Goal: Task Accomplishment & Management: Complete application form

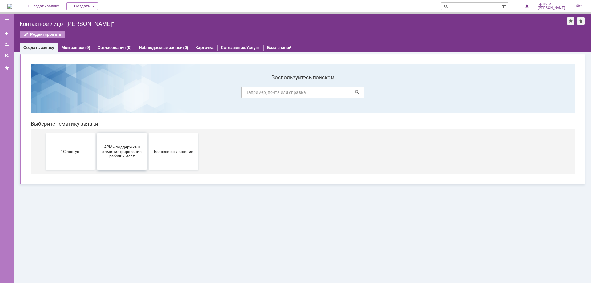
click at [111, 155] on span "АРМ - поддержка и администрирование рабочих мест" at bounding box center [122, 151] width 46 height 14
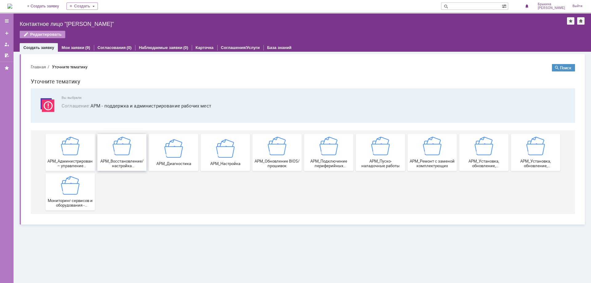
click at [112, 159] on span "АРМ_Восстановление/настройка работоспособности программной части" at bounding box center [122, 163] width 46 height 9
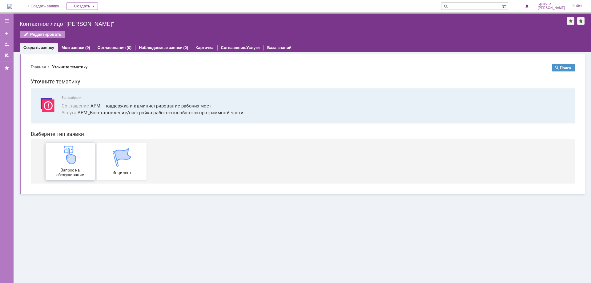
click at [73, 169] on span "Запрос на обслуживание" at bounding box center [70, 172] width 46 height 9
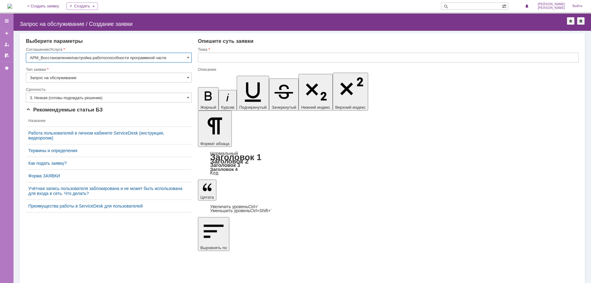
click at [43, 99] on input "3. Низкая (готовы подождать решение)" at bounding box center [109, 98] width 166 height 10
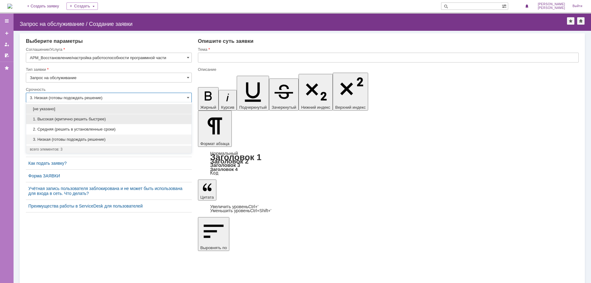
click at [45, 119] on span "1. Высокая (критично решить быстрее)" at bounding box center [109, 119] width 158 height 5
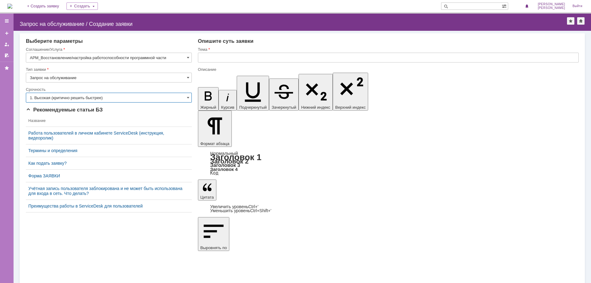
type input "1. Высокая (критично решить быстрее)"
click at [221, 59] on input "text" at bounding box center [388, 58] width 381 height 10
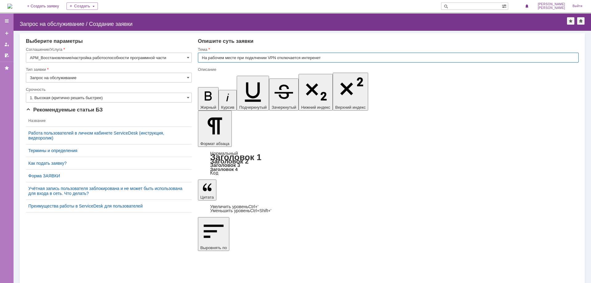
type input "На рабочем месте при подклчении VPN отключается интеренет"
drag, startPoint x: 286, startPoint y: 2163, endPoint x: 422, endPoint y: 2167, distance: 136.2
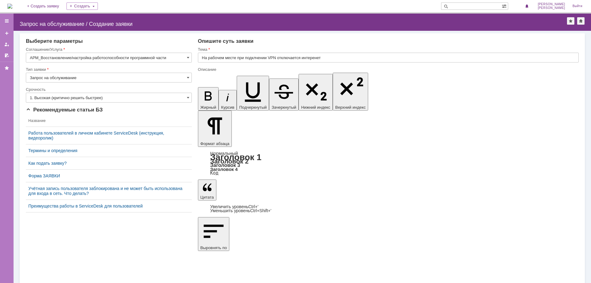
drag, startPoint x: 285, startPoint y: 2164, endPoint x: 505, endPoint y: 2165, distance: 220.2
drag, startPoint x: 379, startPoint y: 2163, endPoint x: 376, endPoint y: 2165, distance: 3.6
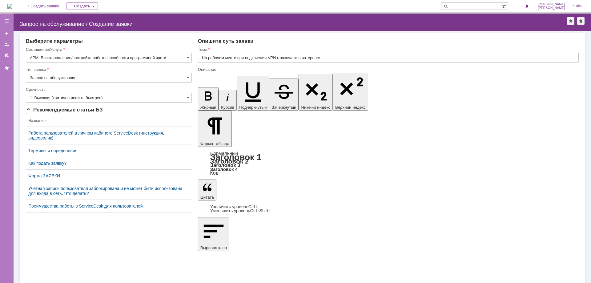
drag, startPoint x: 76, startPoint y: 16, endPoint x: 446, endPoint y: 207, distance: 416.4
drag, startPoint x: 301, startPoint y: 219, endPoint x: 382, endPoint y: 180, distance: 90.0
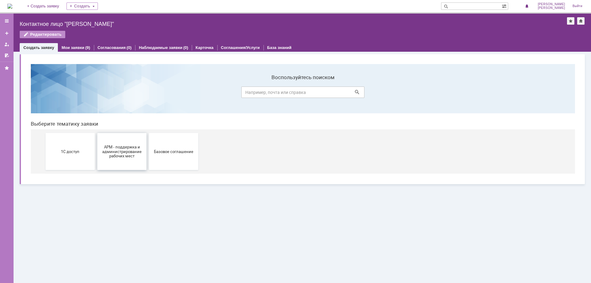
click at [138, 153] on span "АРМ - поддержка и администрирование рабочих мест" at bounding box center [122, 151] width 46 height 14
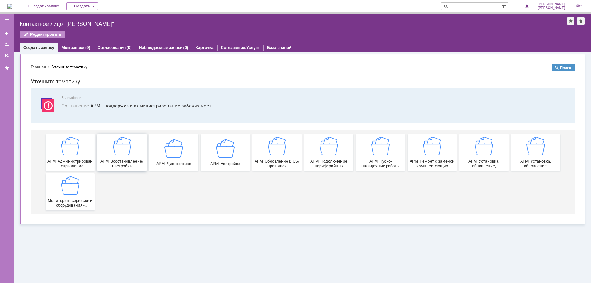
click at [114, 159] on div "АРМ_Восстановление/настройка работоспособности программной части" at bounding box center [122, 152] width 46 height 31
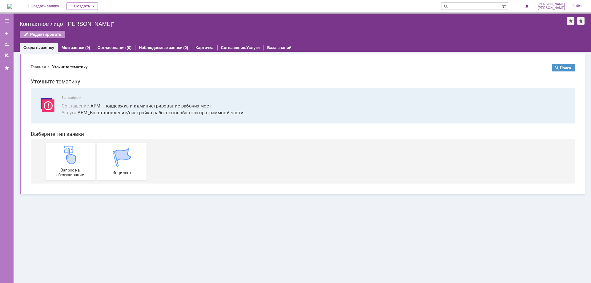
click at [81, 180] on div "Запрос на обслуживание Инцидент" at bounding box center [304, 161] width 517 height 44
click at [72, 162] on img at bounding box center [70, 155] width 18 height 18
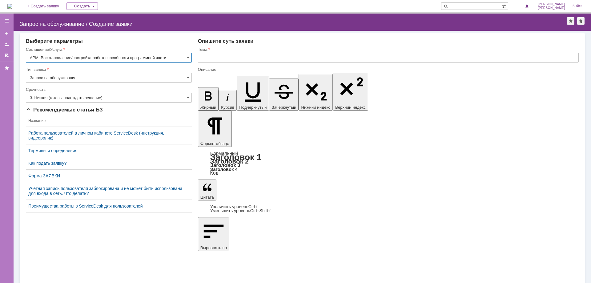
click at [227, 59] on input "text" at bounding box center [388, 58] width 381 height 10
paste input "На рабочем месте при подклчении VPN отключается интеренет"
type input "На рабочем месте при подклчении VPN отключается интеренет"
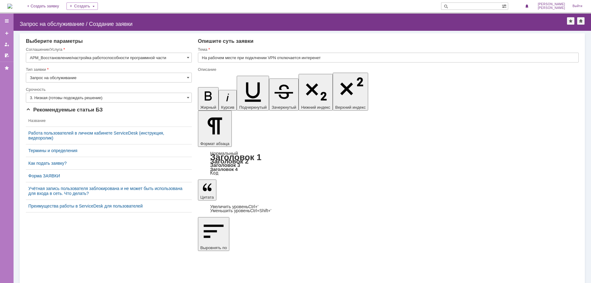
drag, startPoint x: 393, startPoint y: 2164, endPoint x: 414, endPoint y: 2161, distance: 21.8
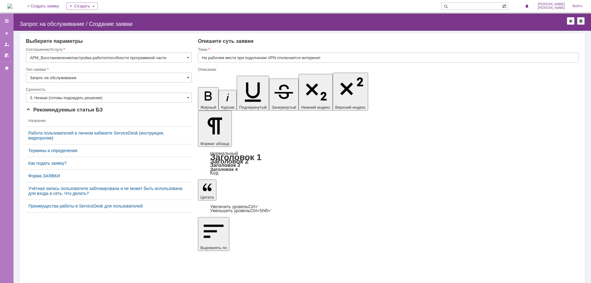
drag, startPoint x: 434, startPoint y: 2162, endPoint x: 430, endPoint y: 2164, distance: 4.0
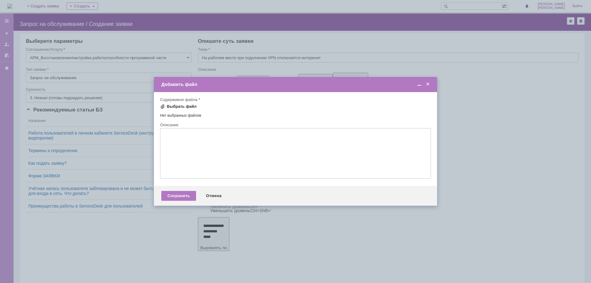
click at [163, 107] on span at bounding box center [162, 106] width 5 height 5
click at [181, 196] on div "Сохранить" at bounding box center [178, 197] width 35 height 10
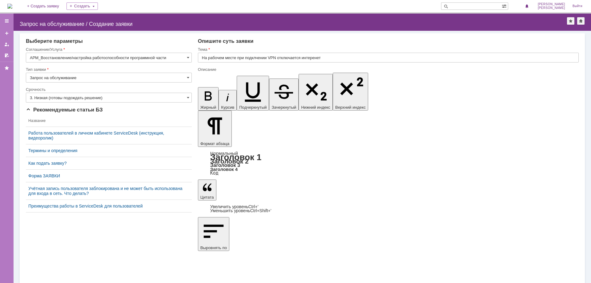
click at [156, 96] on input "3. Низкая (готовы подождать решение)" at bounding box center [109, 98] width 166 height 10
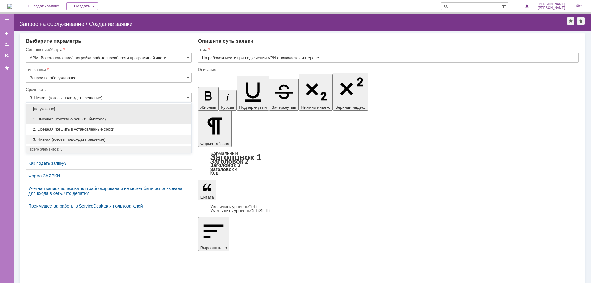
click at [70, 117] on span "1. Высокая (критично решить быстрее)" at bounding box center [109, 119] width 158 height 5
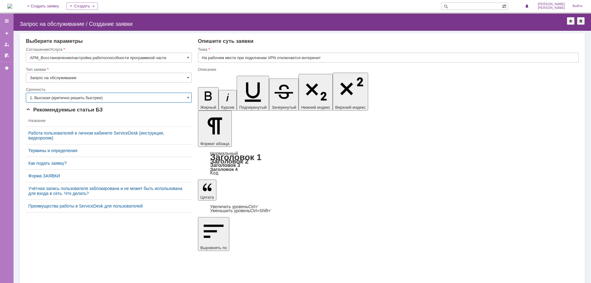
type input "1. Высокая (критично решить быстрее)"
